Goal: Transaction & Acquisition: Purchase product/service

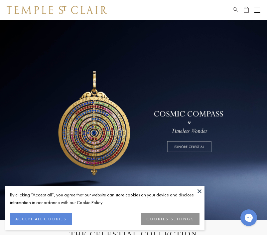
click at [260, 11] on button "Open navigation" at bounding box center [258, 10] width 6 height 8
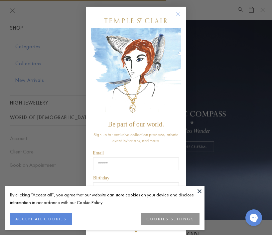
click at [177, 16] on circle "Close dialog" at bounding box center [179, 14] width 8 height 8
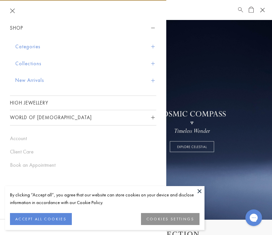
click at [151, 51] on button "Categories" at bounding box center [85, 46] width 141 height 17
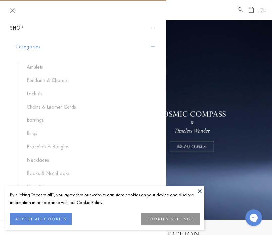
click at [30, 68] on link "Amulets" at bounding box center [88, 66] width 123 height 7
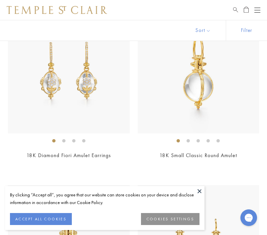
scroll to position [1386, 0]
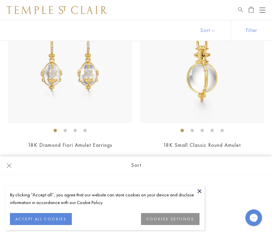
click at [262, 11] on button "Open navigation" at bounding box center [263, 10] width 6 height 8
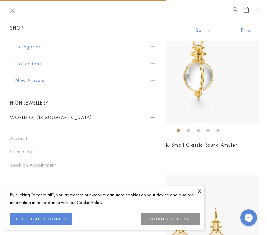
click at [147, 47] on button "Categories" at bounding box center [85, 46] width 141 height 17
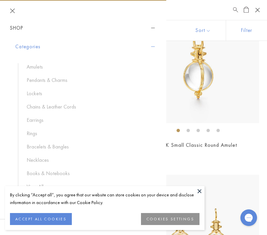
click at [59, 74] on ul "Amulets Pendants & Charms Lockets Chains & Leather Cords Earrings Rings Bracele…" at bounding box center [87, 126] width 139 height 127
click at [59, 78] on link "Pendants & Charms" at bounding box center [88, 80] width 123 height 7
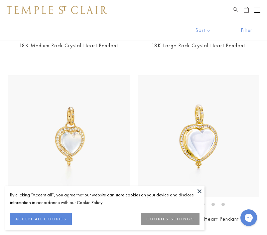
scroll to position [2667, 0]
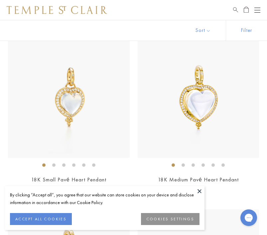
click at [90, 116] on img at bounding box center [69, 97] width 122 height 122
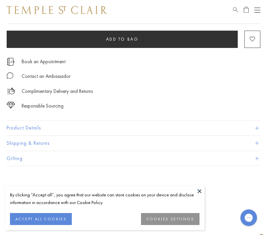
scroll to position [363, 0]
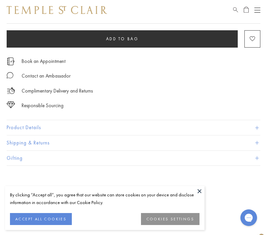
click at [89, 126] on button "Product Details" at bounding box center [134, 127] width 254 height 15
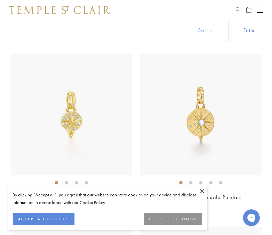
scroll to position [4053, 0]
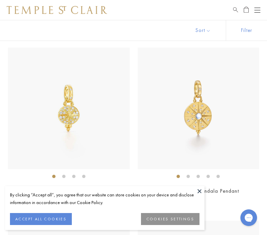
click at [258, 10] on button "Open navigation" at bounding box center [258, 10] width 6 height 8
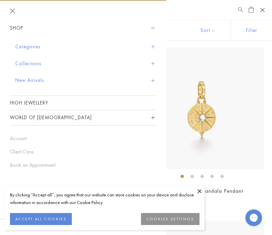
click at [32, 43] on button "Categories" at bounding box center [85, 46] width 141 height 17
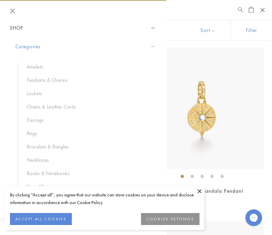
click at [40, 64] on link "Amulets" at bounding box center [88, 66] width 123 height 7
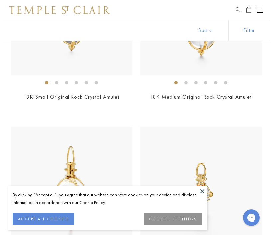
scroll to position [1953, 0]
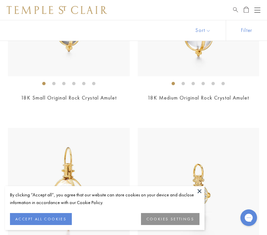
click at [267, 6] on div "Shop Shop Categories Amulets Pendants & Charms Lockets Chains & Leather Cords E…" at bounding box center [133, 10] width 267 height 20
click at [259, 8] on div "Open navigation" at bounding box center [258, 8] width 6 height 0
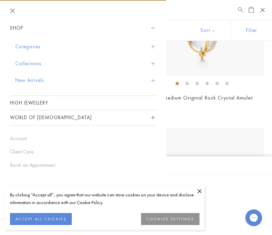
click at [147, 48] on button "Categories" at bounding box center [85, 46] width 141 height 17
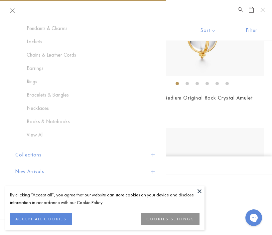
scroll to position [54, 0]
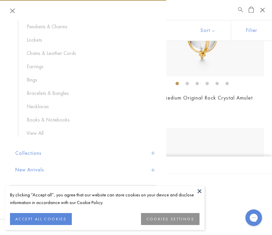
click at [34, 81] on link "Rings" at bounding box center [88, 79] width 123 height 7
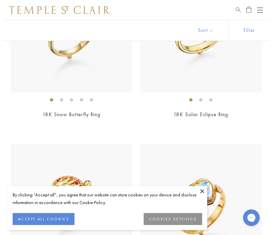
scroll to position [2071, 0]
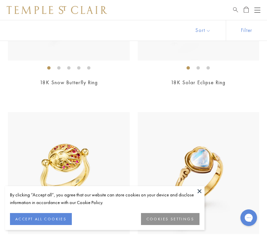
click at [265, 6] on div "Shop Shop Categories Amulets Pendants & Charms Lockets Chains & Leather Cords E…" at bounding box center [133, 10] width 267 height 20
click at [259, 12] on button "Open navigation" at bounding box center [258, 10] width 6 height 8
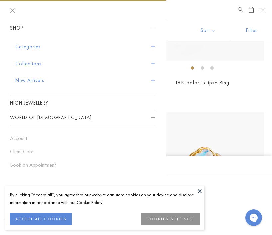
click at [156, 42] on button "Categories" at bounding box center [85, 46] width 141 height 17
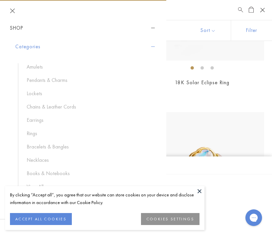
click at [39, 64] on link "Amulets" at bounding box center [88, 66] width 123 height 7
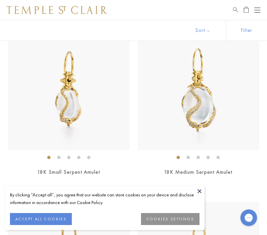
scroll to position [145, 0]
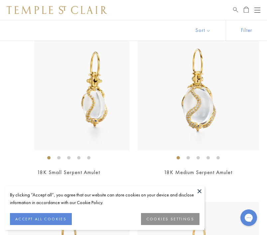
click at [61, 82] on img at bounding box center [95, 90] width 122 height 122
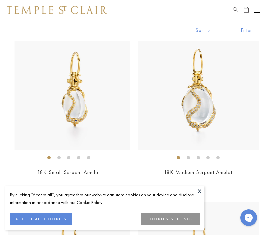
click at [74, 92] on img at bounding box center [76, 90] width 122 height 122
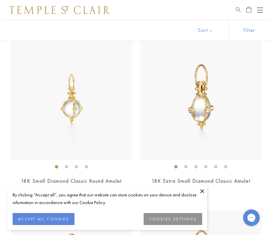
scroll to position [2218, 0]
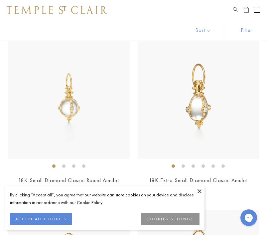
click at [261, 11] on div "Shop Shop Categories Amulets Pendants & Charms Lockets Chains & Leather Cords E…" at bounding box center [133, 10] width 267 height 20
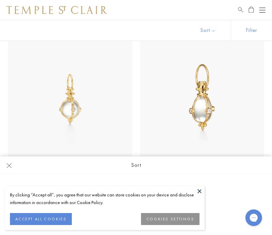
click at [260, 7] on button "Open navigation" at bounding box center [263, 10] width 6 height 8
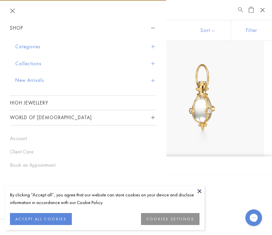
click at [39, 51] on button "Categories" at bounding box center [85, 46] width 141 height 17
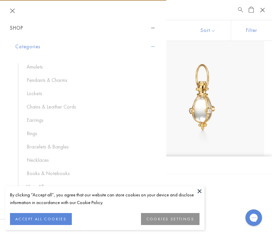
click at [39, 80] on link "Pendants & Charms" at bounding box center [88, 80] width 123 height 7
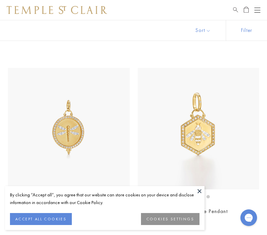
scroll to position [4716, 0]
